Goal: Task Accomplishment & Management: Use online tool/utility

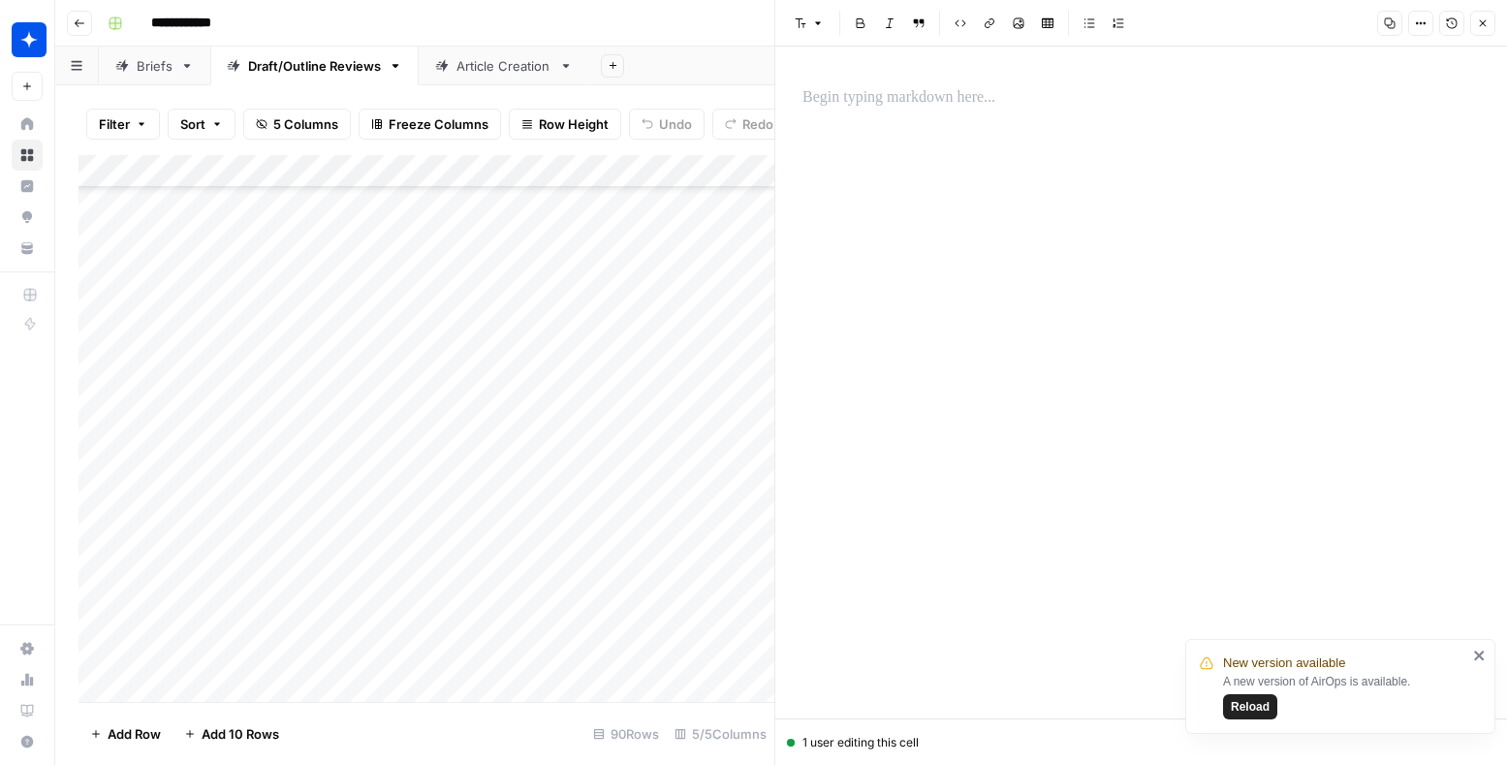
scroll to position [2484, 0]
click at [516, 68] on div "Article Creation" at bounding box center [504, 65] width 95 height 19
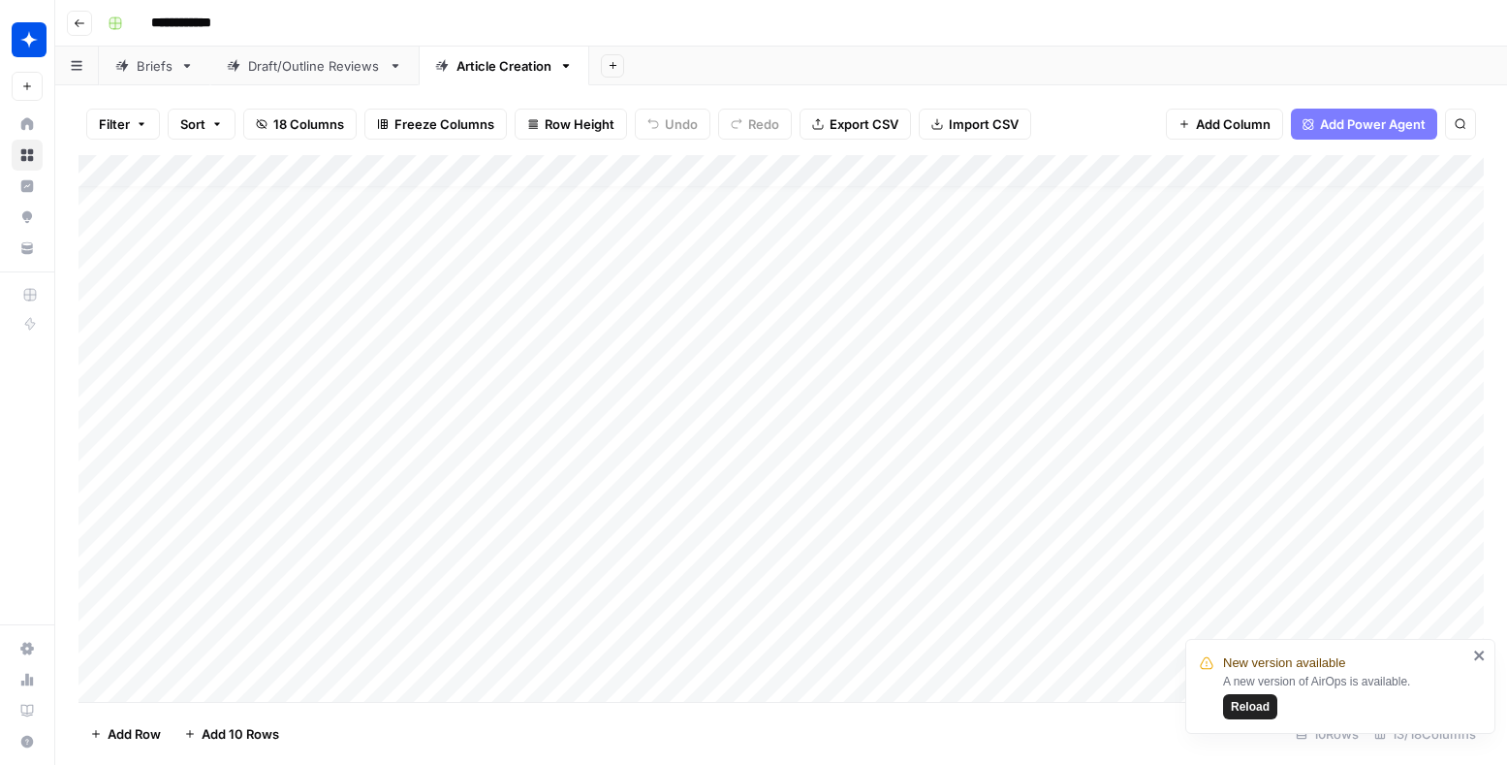
scroll to position [21, 0]
click at [1253, 704] on span "Reload" at bounding box center [1250, 706] width 39 height 17
click at [293, 340] on div "Add Column" at bounding box center [782, 428] width 1406 height 547
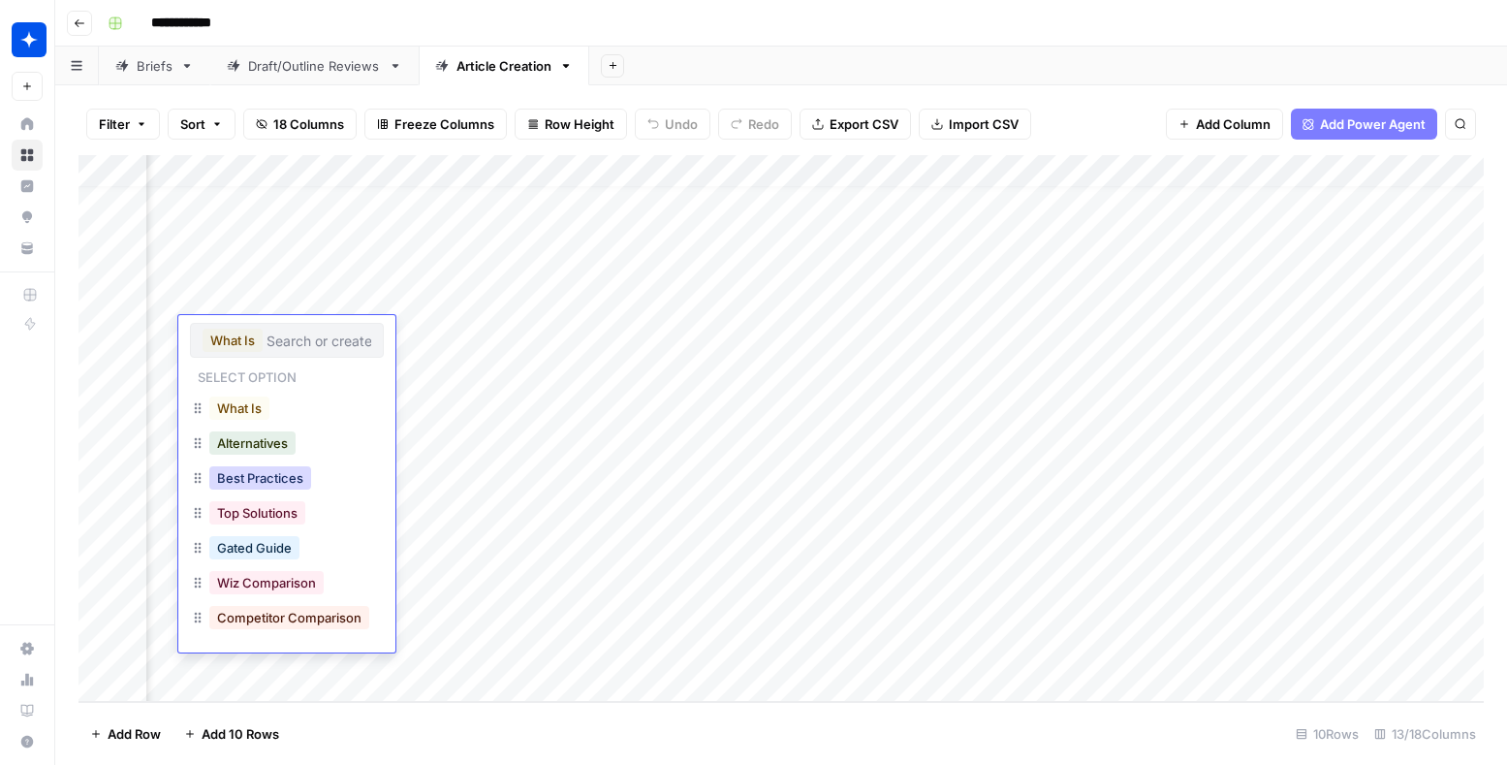
click at [241, 477] on button "Best Practices" at bounding box center [260, 477] width 102 height 23
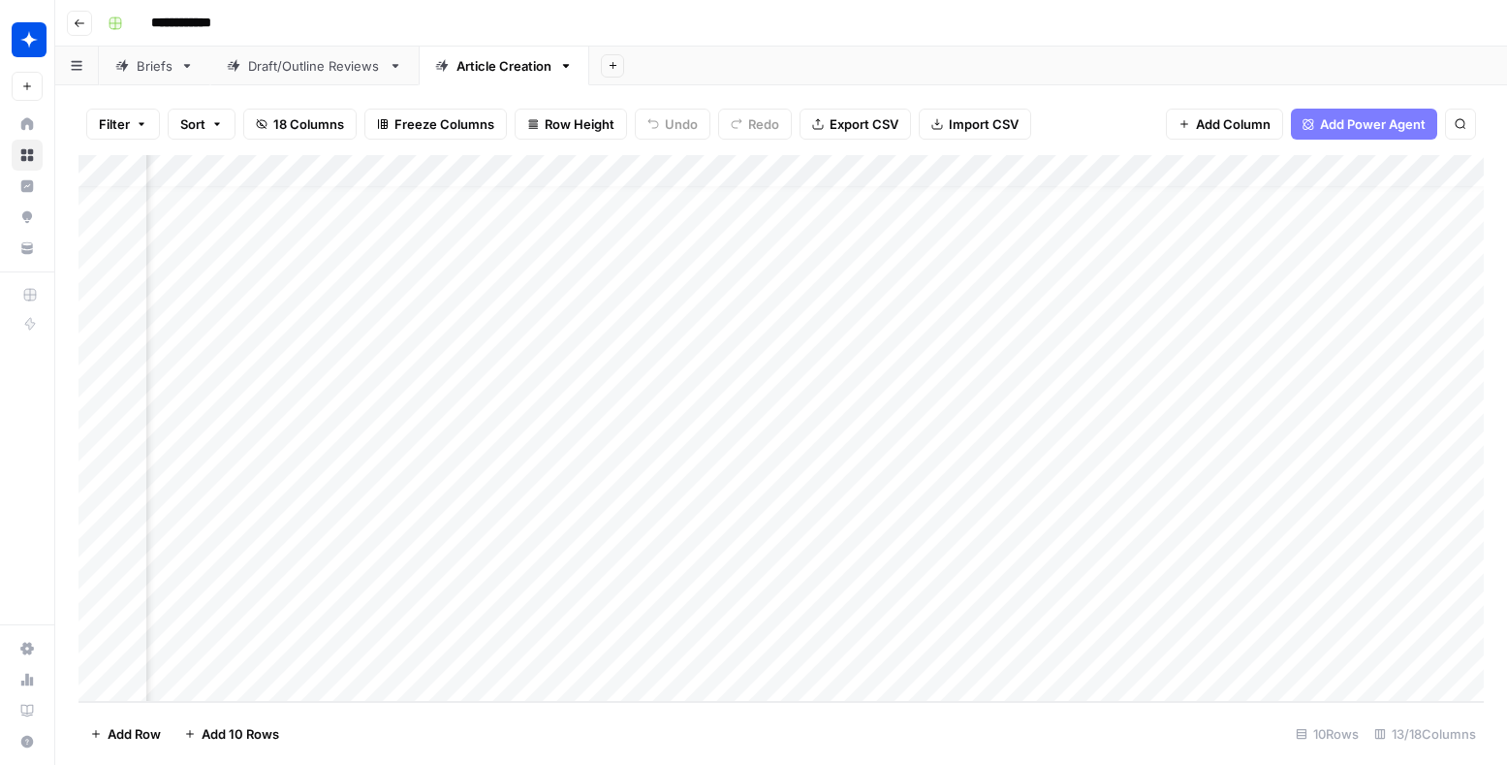
click at [612, 346] on div "Add Column" at bounding box center [782, 428] width 1406 height 547
click at [512, 336] on div "Add Column" at bounding box center [782, 428] width 1406 height 547
